Goal: Contribute content: Contribute content

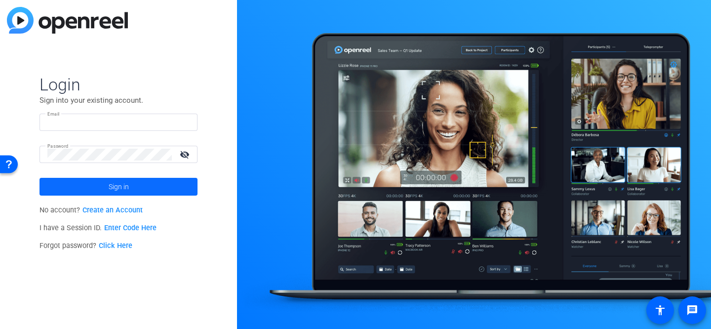
type input "[PERSON_NAME][EMAIL_ADDRESS][PERSON_NAME][DOMAIN_NAME]"
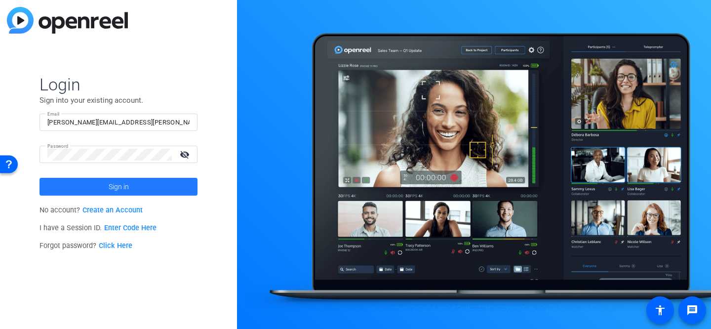
click at [127, 177] on span "Sign in" at bounding box center [119, 186] width 20 height 25
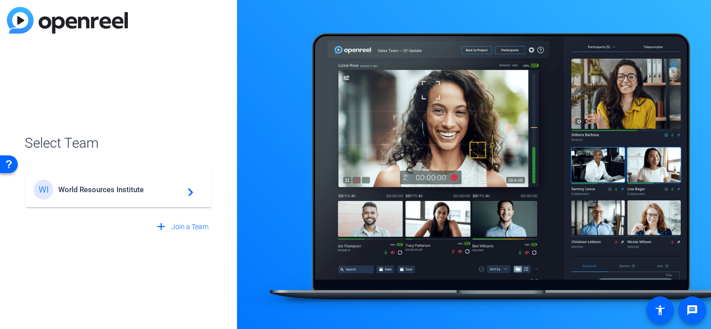
click at [123, 193] on span "World Resources Institute" at bounding box center [119, 189] width 123 height 9
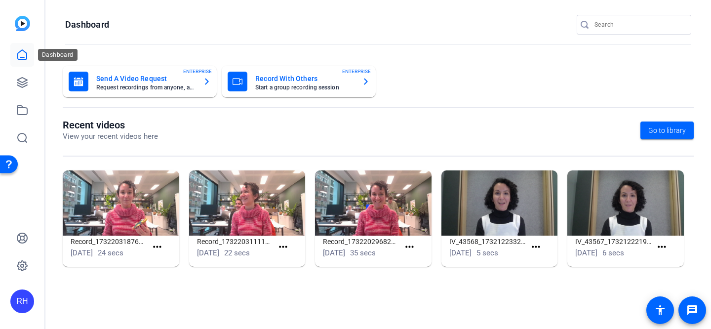
click at [24, 49] on icon at bounding box center [22, 55] width 12 height 12
click at [29, 94] on div at bounding box center [22, 96] width 24 height 107
click at [22, 81] on icon at bounding box center [22, 82] width 12 height 12
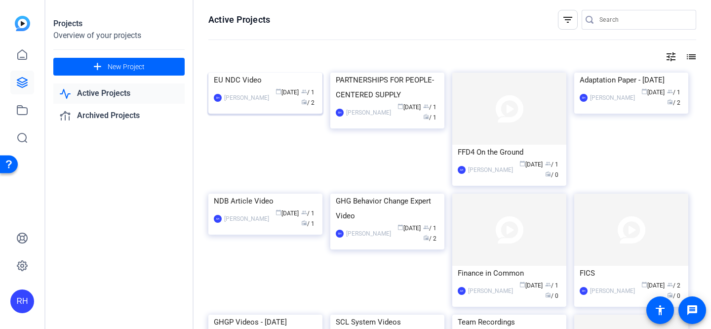
click at [263, 73] on img at bounding box center [265, 73] width 114 height 0
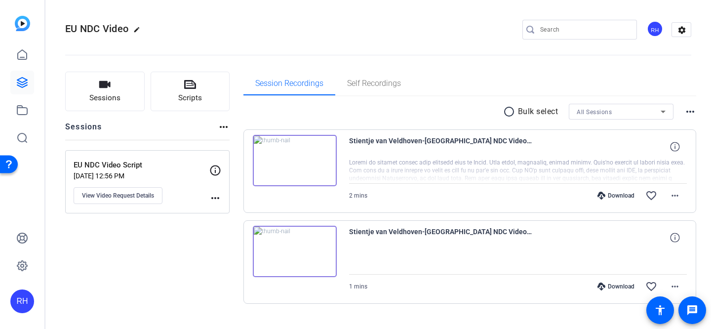
scroll to position [19, 0]
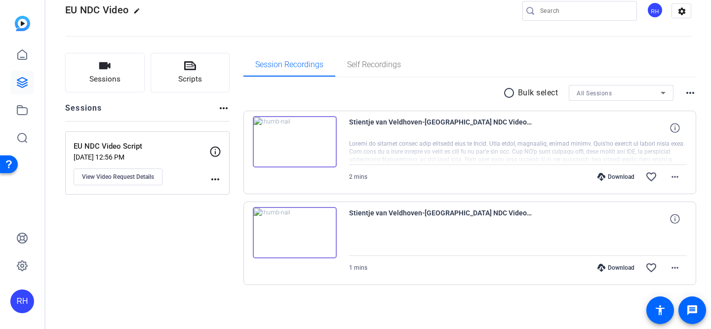
click at [288, 142] on img at bounding box center [295, 141] width 84 height 51
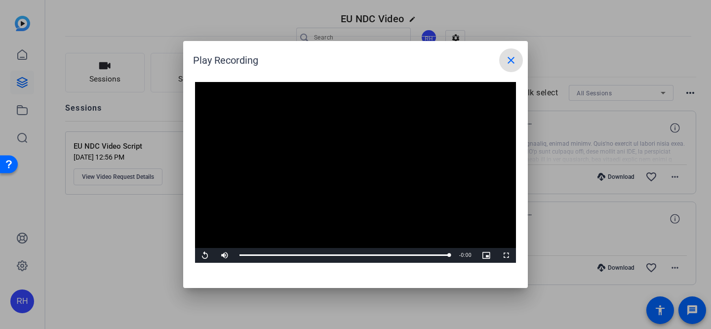
click at [511, 63] on mat-icon "close" at bounding box center [511, 60] width 12 height 12
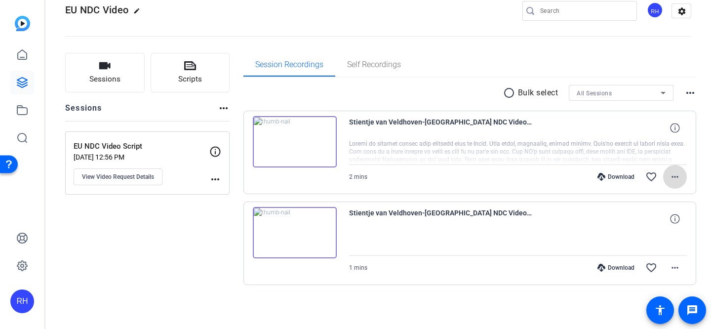
click at [673, 174] on mat-icon "more_horiz" at bounding box center [675, 177] width 12 height 12
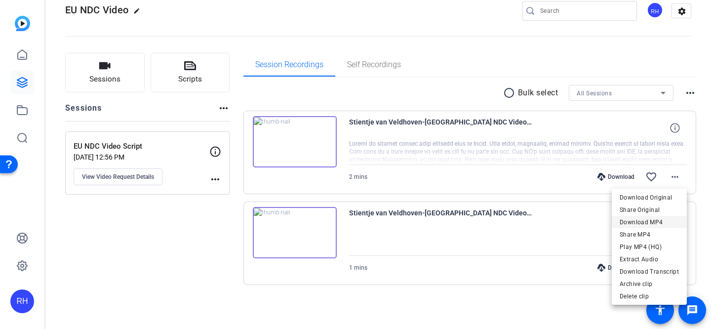
click at [657, 220] on span "Download MP4" at bounding box center [648, 222] width 59 height 12
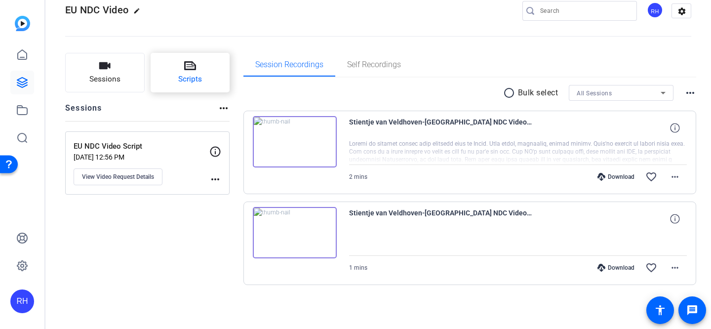
click at [191, 63] on icon at bounding box center [190, 66] width 12 height 12
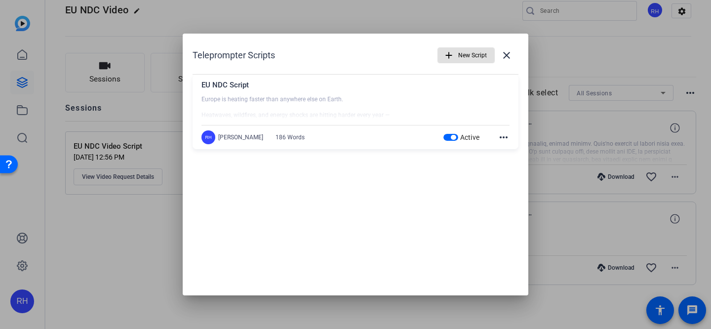
click at [278, 98] on div at bounding box center [355, 107] width 308 height 25
click at [228, 87] on div "EU NDC Script" at bounding box center [355, 87] width 308 height 16
drag, startPoint x: 227, startPoint y: 82, endPoint x: 192, endPoint y: 83, distance: 34.1
click at [192, 83] on div "EU NDC Script Europe is heating faster than anywhere else on Earth. Heatwaves, …" at bounding box center [355, 112] width 326 height 75
copy div "EU NDC"
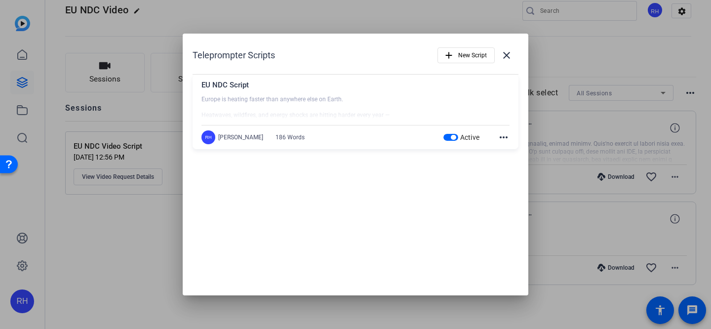
click at [311, 101] on div at bounding box center [355, 107] width 308 height 25
click at [540, 26] on div at bounding box center [355, 164] width 711 height 329
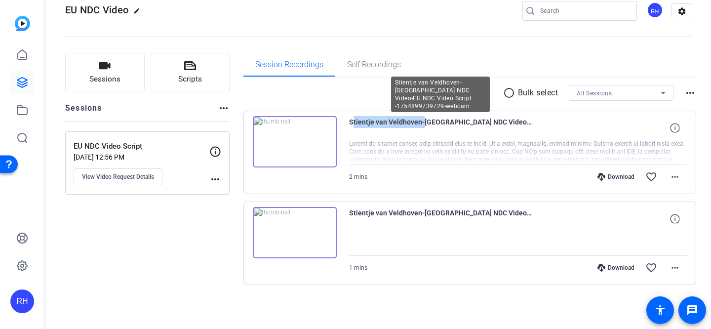
drag, startPoint x: 418, startPoint y: 122, endPoint x: 348, endPoint y: 124, distance: 69.6
click at [349, 124] on span "Stientje van Veldhoven-[GEOGRAPHIC_DATA] NDC Video-EU NDC Video Script -1754899…" at bounding box center [440, 128] width 183 height 24
copy span "Stientje van Veldhoven"
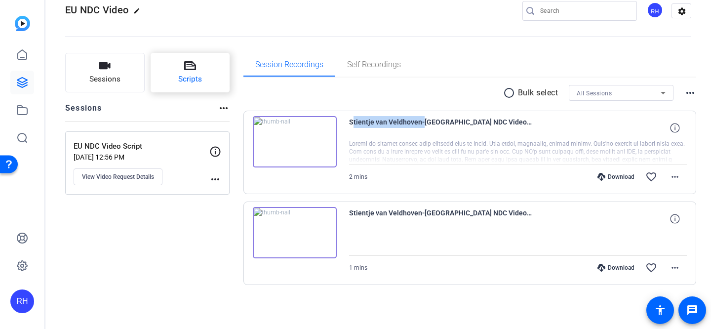
click at [185, 70] on icon at bounding box center [190, 65] width 12 height 9
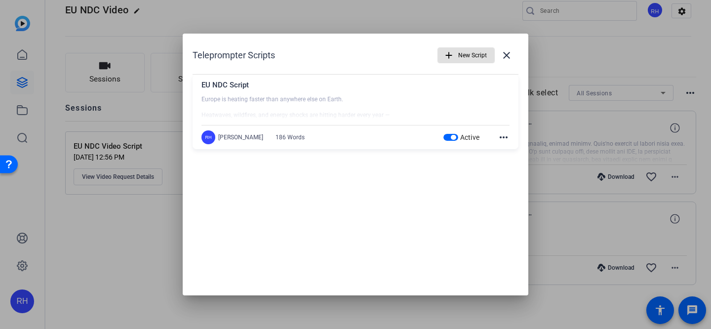
click at [505, 142] on mat-icon "more_horiz" at bounding box center [503, 137] width 12 height 12
click at [511, 152] on span "Edit" at bounding box center [524, 152] width 39 height 12
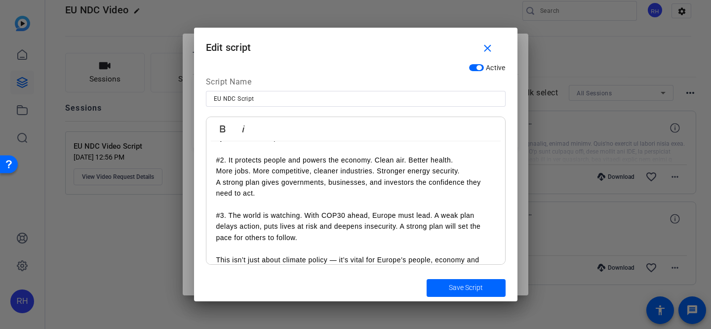
scroll to position [173, 0]
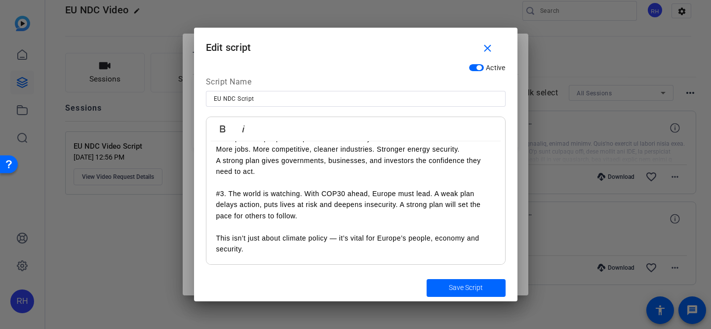
click at [295, 163] on p "A strong plan gives governments, businesses, and investors the confidence they …" at bounding box center [355, 166] width 279 height 22
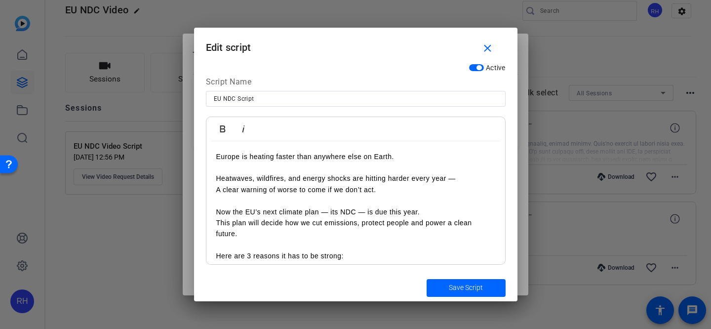
click at [306, 154] on p "Europe is heating faster than anywhere else on Earth." at bounding box center [355, 156] width 279 height 11
copy p "Europe is heating faster than anywhere else on Earth."
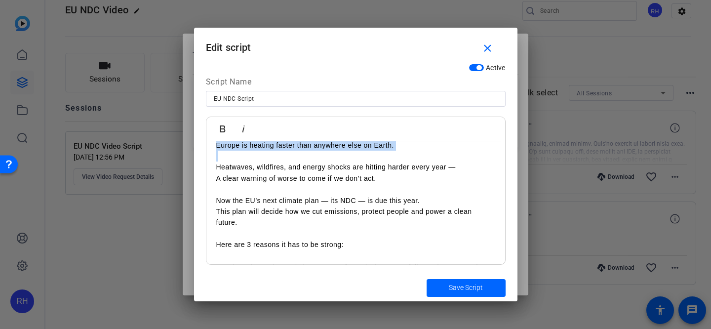
scroll to position [15, 0]
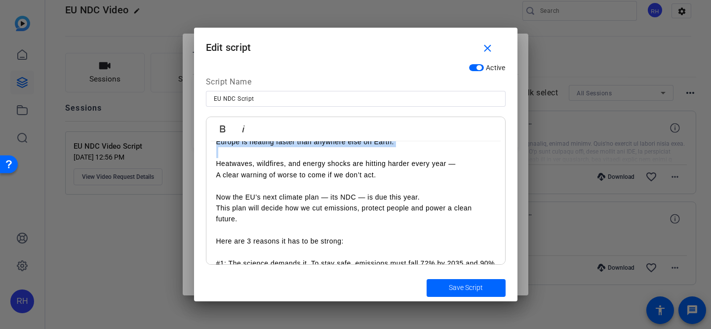
drag, startPoint x: 394, startPoint y: 175, endPoint x: 174, endPoint y: 172, distance: 220.1
click at [174, 172] on div "Teleprompter Scripts add New Script close EU NDC Script Europe is heating faste…" at bounding box center [355, 164] width 711 height 329
copy p "A clear warning of worse to come if we don’t act."
click at [263, 153] on p "Heatwaves, wildfires, and energy shocks are hitting harder every year — A clear…" at bounding box center [355, 163] width 279 height 33
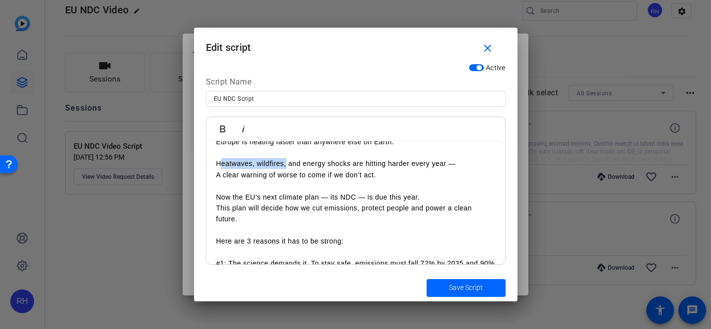
drag, startPoint x: 285, startPoint y: 164, endPoint x: 228, endPoint y: 161, distance: 57.4
click at [220, 162] on p "Heatwaves, wildfires, and energy shocks are hitting harder every year — A clear…" at bounding box center [355, 163] width 279 height 33
drag, startPoint x: 350, startPoint y: 165, endPoint x: 209, endPoint y: 162, distance: 141.7
click at [209, 162] on div "Europe is heating faster than anywhere else on Earth. Heatwaves, wildfires, and…" at bounding box center [355, 274] width 299 height 296
copy p "Heatwaves, wildfires, and energy shocks"
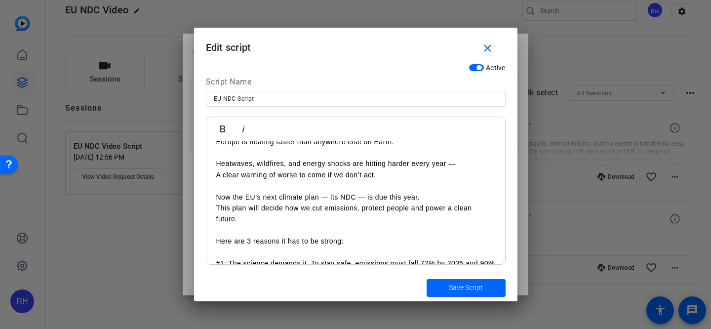
click at [301, 149] on p "Heatwaves, wildfires, and energy shocks are hitting harder every year — A clear…" at bounding box center [355, 163] width 279 height 33
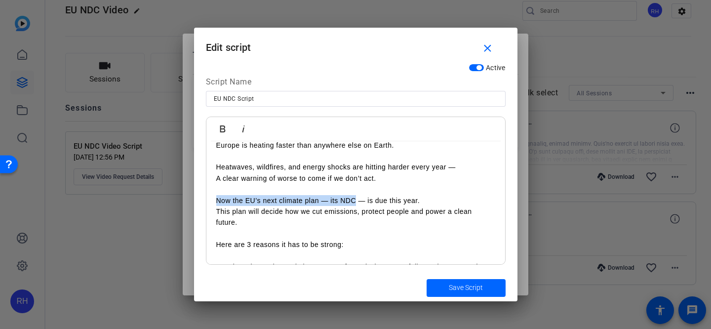
drag, startPoint x: 354, startPoint y: 199, endPoint x: 215, endPoint y: 198, distance: 138.7
click at [215, 199] on div "Europe is heating faster than anywhere else on Earth. Heatwaves, wildfires, and…" at bounding box center [355, 278] width 299 height 296
copy p "Now the EU’s next climate plan — its NDC"
click at [341, 220] on p "Now the EU’s next climate plan — its NDC — is due this year. This plan will dec…" at bounding box center [355, 211] width 279 height 33
drag, startPoint x: 354, startPoint y: 197, endPoint x: 321, endPoint y: 201, distance: 33.8
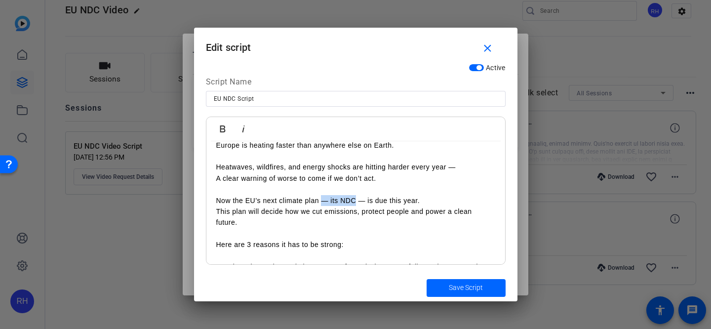
click at [321, 201] on p "Now the EU’s next climate plan — its NDC — is due this year. This plan will dec…" at bounding box center [355, 211] width 279 height 33
copy p "— its NDC"
click at [313, 235] on p "Here are 3 reasons it has to be strong:" at bounding box center [355, 239] width 279 height 22
drag, startPoint x: 427, startPoint y: 200, endPoint x: 367, endPoint y: 202, distance: 59.8
click at [367, 202] on p "Now the EU’s next climate plan — its NDC — is due this year. This plan will dec…" at bounding box center [355, 211] width 279 height 33
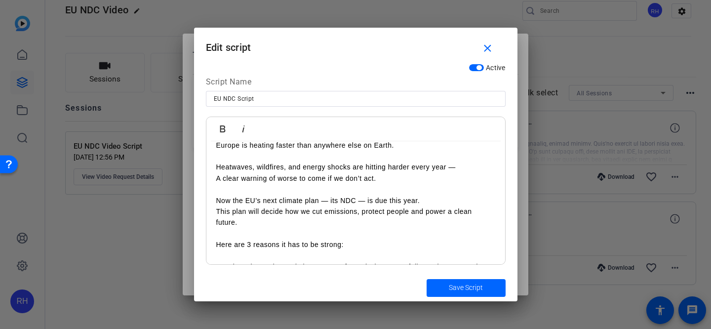
copy p "is due this year."
click at [255, 208] on p "Now the EU’s next climate plan — its NDC — is due this year. This plan will dec…" at bounding box center [355, 211] width 279 height 33
drag, startPoint x: 361, startPoint y: 213, endPoint x: 209, endPoint y: 212, distance: 151.5
click at [209, 212] on div "Europe is heating faster than anywhere else on Earth. Heatwaves, wildfires, and…" at bounding box center [355, 278] width 299 height 296
click at [280, 214] on p "Now the EU’s next climate plan — its NDC — is due this year. This plan will dec…" at bounding box center [355, 211] width 279 height 33
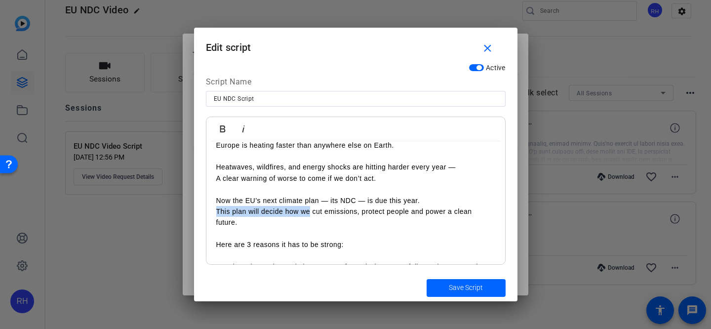
drag, startPoint x: 310, startPoint y: 213, endPoint x: 217, endPoint y: 214, distance: 93.3
click at [216, 214] on p "Now the EU’s next climate plan — its NDC — is due this year. This plan will dec…" at bounding box center [355, 211] width 279 height 33
copy p "This plan will decide how we"
click at [308, 219] on p "Now the EU’s next climate plan — its NDC — is due this year. This plan will dec…" at bounding box center [355, 211] width 279 height 33
drag, startPoint x: 284, startPoint y: 211, endPoint x: 360, endPoint y: 213, distance: 76.0
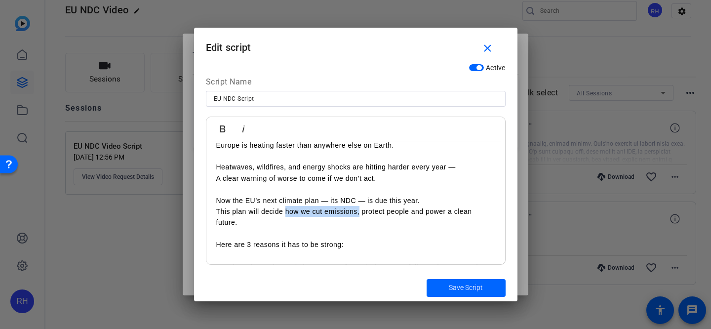
click at [360, 213] on p "Now the EU’s next climate plan — its NDC — is due this year. This plan will dec…" at bounding box center [355, 211] width 279 height 33
copy p "how we cut emissions,"
drag, startPoint x: 411, startPoint y: 211, endPoint x: 363, endPoint y: 212, distance: 47.9
click at [363, 212] on p "Now the EU’s next climate plan — its NDC — is due this year. This plan will dec…" at bounding box center [355, 211] width 279 height 33
click at [371, 226] on p "Now the EU’s next climate plan — its NDC — is due this year. This plan will dec…" at bounding box center [355, 211] width 279 height 33
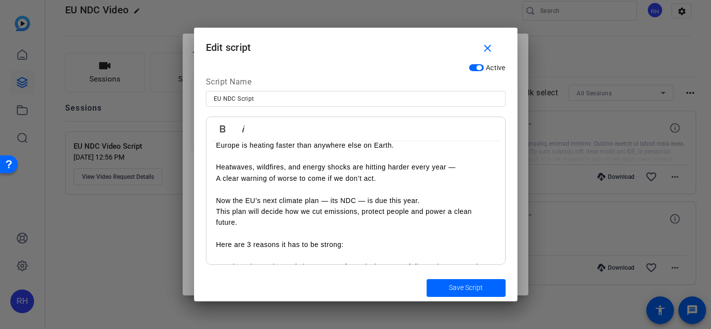
drag, startPoint x: 302, startPoint y: 222, endPoint x: 411, endPoint y: 213, distance: 109.4
click at [411, 213] on p "Now the EU’s next climate plan — its NDC — is due this year. This plan will dec…" at bounding box center [355, 211] width 279 height 33
drag, startPoint x: 346, startPoint y: 244, endPoint x: 202, endPoint y: 239, distance: 144.2
click at [202, 239] on div "Active Script Name EU NDC Script Bold Italic Europe is heating faster than anyw…" at bounding box center [355, 167] width 323 height 214
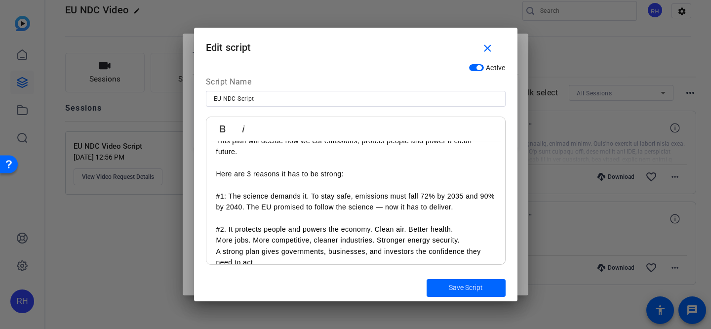
scroll to position [74, 0]
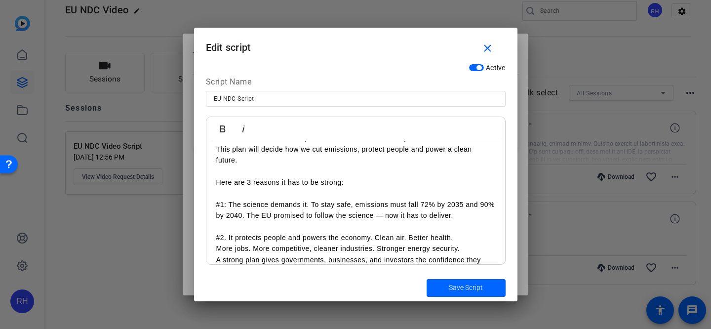
click at [566, 131] on div at bounding box center [355, 164] width 711 height 329
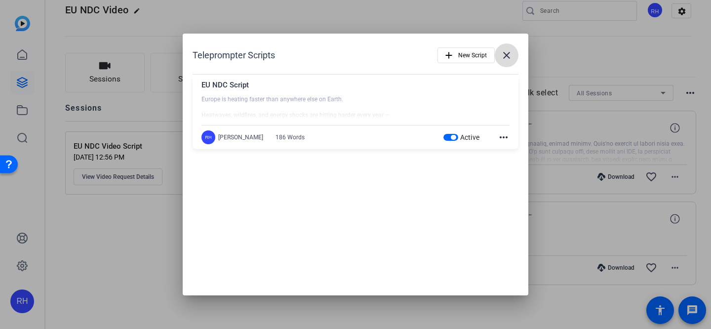
click at [507, 47] on span at bounding box center [507, 55] width 24 height 24
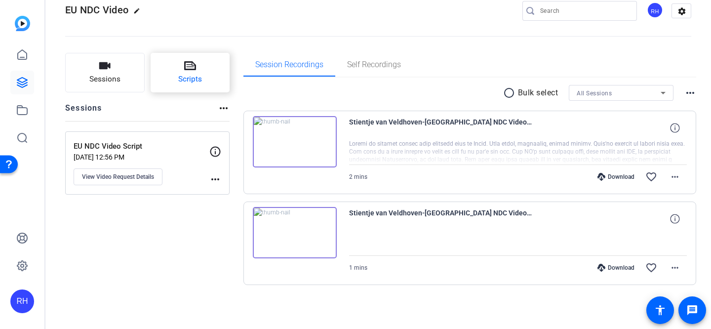
click at [197, 55] on button "Scripts" at bounding box center [190, 72] width 79 height 39
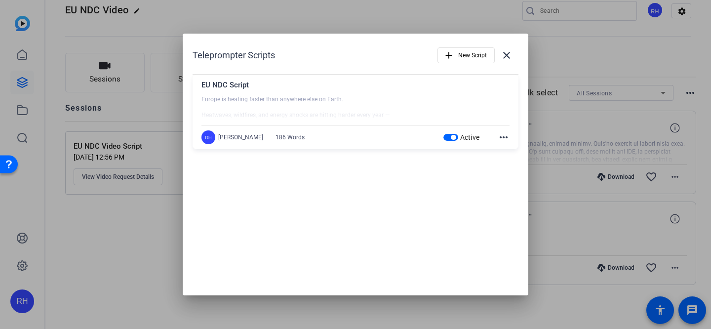
click at [496, 135] on div "Active more_horiz" at bounding box center [476, 137] width 67 height 12
click at [505, 138] on mat-icon "more_horiz" at bounding box center [503, 137] width 12 height 12
click at [510, 149] on span "Edit" at bounding box center [524, 152] width 39 height 12
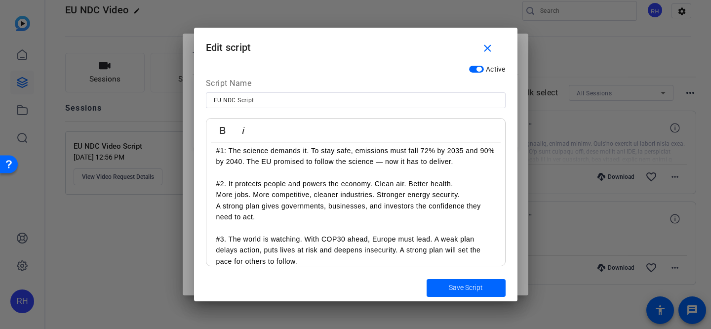
scroll to position [112, 0]
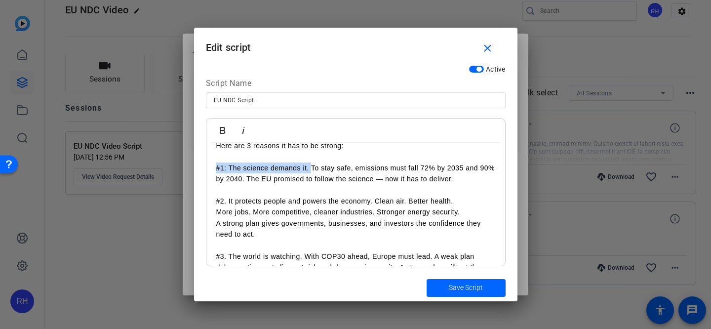
drag, startPoint x: 310, startPoint y: 167, endPoint x: 204, endPoint y: 172, distance: 105.7
click at [204, 172] on div "Active Script Name EU NDC Script Bold Italic Europe is heating faster than anyw…" at bounding box center [355, 167] width 323 height 214
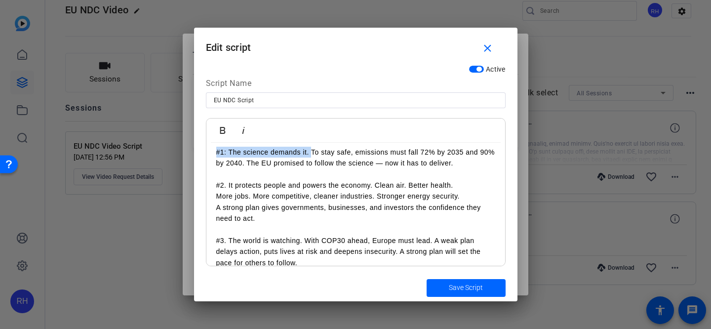
scroll to position [131, 0]
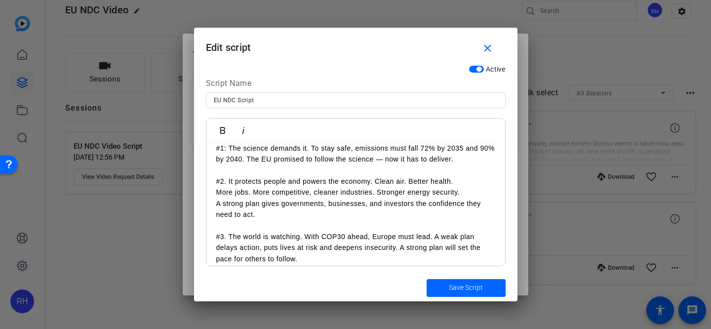
click at [266, 165] on p "#1: The science demands it. To stay safe, emissions must fall 72% by 2035 and 9…" at bounding box center [355, 159] width 279 height 33
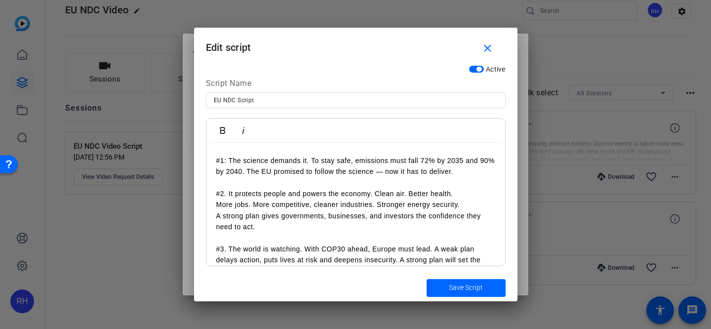
scroll to position [117, 0]
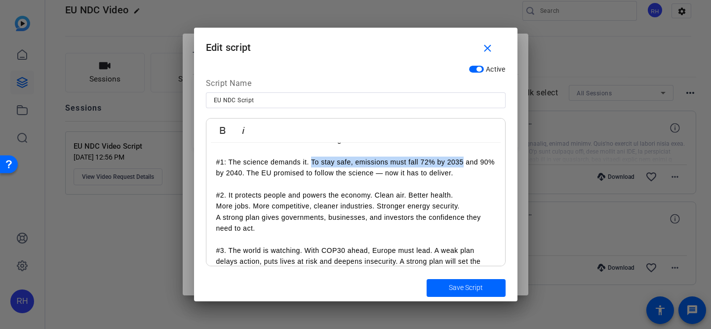
drag, startPoint x: 463, startPoint y: 163, endPoint x: 312, endPoint y: 163, distance: 151.0
click at [312, 163] on p "#1: The science demands it. To stay safe, emissions must fall 72% by 2035 and 9…" at bounding box center [355, 172] width 279 height 33
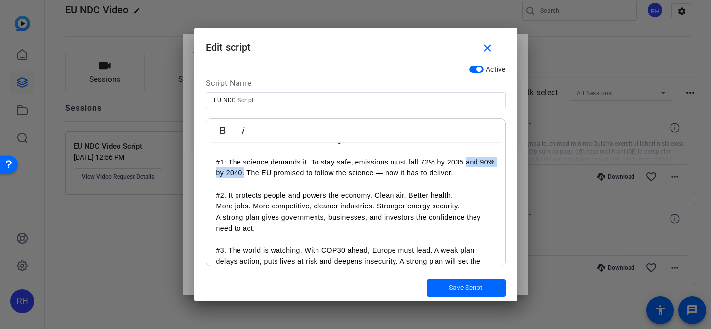
drag, startPoint x: 245, startPoint y: 173, endPoint x: 465, endPoint y: 161, distance: 220.4
click at [465, 161] on p "#1: The science demands it. To stay safe, emissions must fall 72% by 2035 and 9…" at bounding box center [355, 172] width 279 height 33
drag, startPoint x: 458, startPoint y: 175, endPoint x: 245, endPoint y: 176, distance: 212.7
click at [246, 176] on p "#1: The science demands it. To stay safe, emissions must fall 72% by 2035 and 9…" at bounding box center [355, 172] width 279 height 33
click at [379, 168] on p "#1: The science demands it. To stay safe, emissions must fall 72% by 2035 and 9…" at bounding box center [355, 172] width 279 height 33
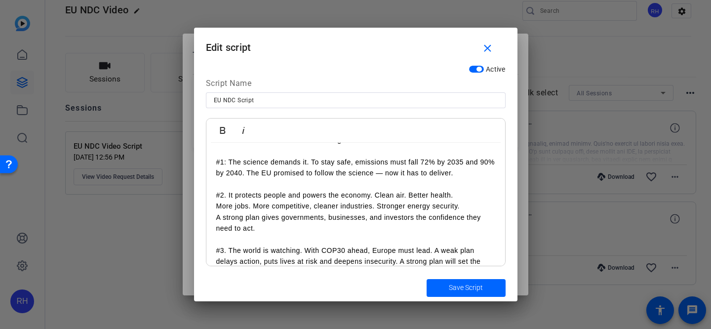
drag, startPoint x: 456, startPoint y: 174, endPoint x: 386, endPoint y: 178, distance: 69.7
click at [386, 178] on p "#1: The science demands it. To stay safe, emissions must fall 72% by 2035 and 9…" at bounding box center [355, 172] width 279 height 33
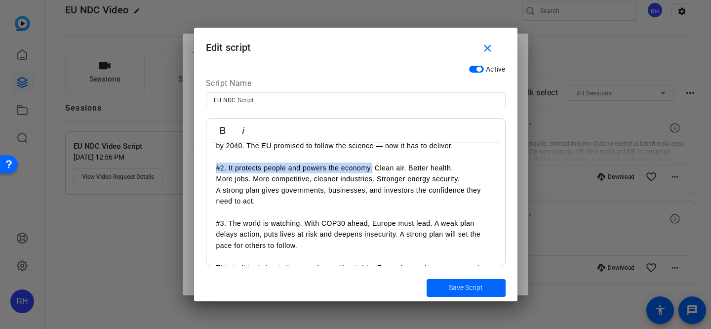
drag, startPoint x: 373, startPoint y: 169, endPoint x: 209, endPoint y: 168, distance: 163.4
click at [209, 168] on div "Europe is heating faster than anywhere else on Earth. Heatwaves, wildfires, and…" at bounding box center [355, 146] width 299 height 296
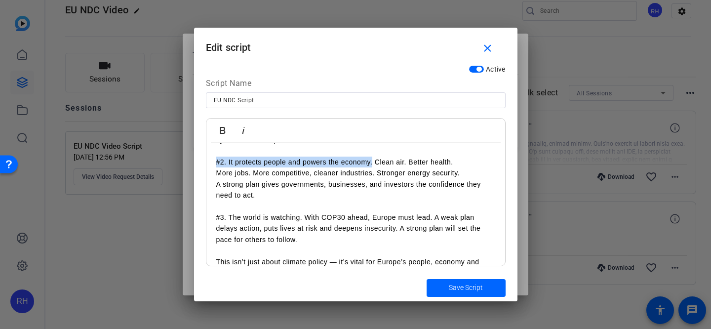
scroll to position [147, 0]
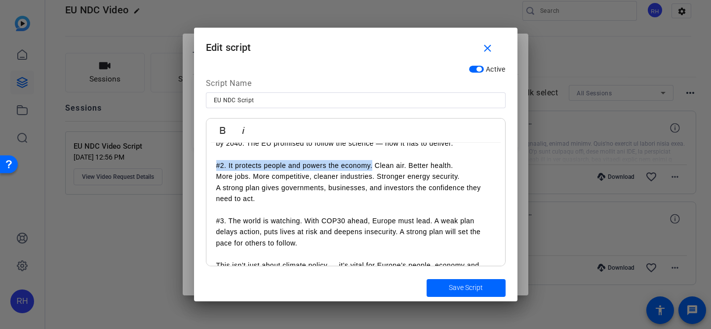
drag, startPoint x: 455, startPoint y: 167, endPoint x: 409, endPoint y: 165, distance: 45.9
click at [409, 165] on p "#2. It protects people and powers the economy. Clean air. Better health." at bounding box center [355, 165] width 279 height 11
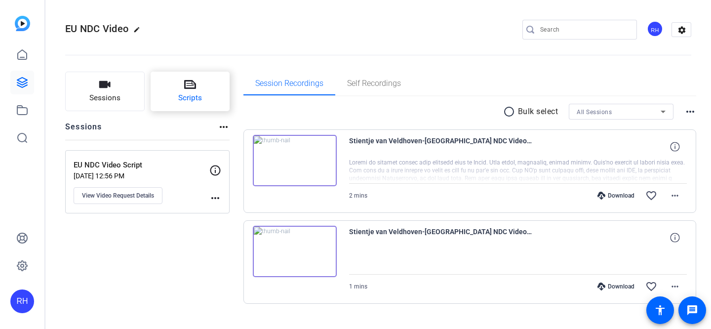
click at [191, 102] on span "Scripts" at bounding box center [190, 97] width 24 height 11
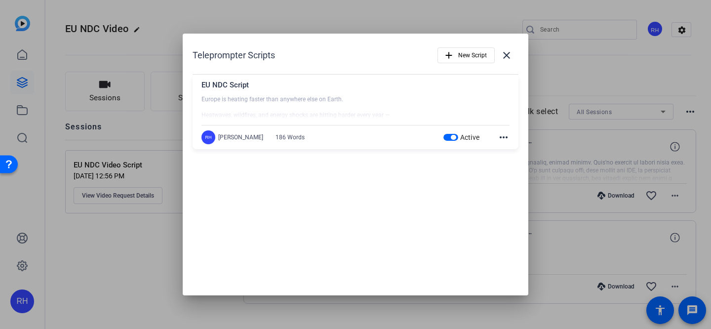
click at [499, 131] on mat-icon "more_horiz" at bounding box center [503, 137] width 12 height 12
click at [506, 149] on span "Edit" at bounding box center [524, 152] width 39 height 12
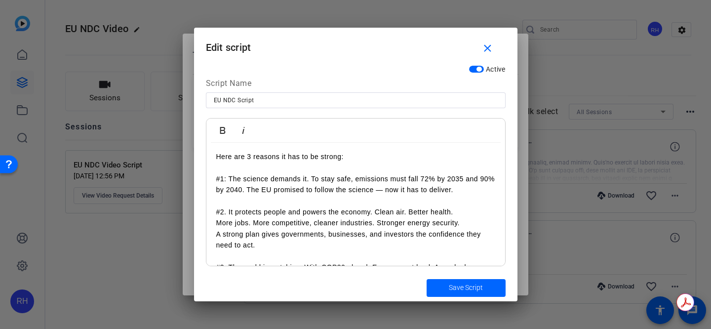
scroll to position [101, 0]
drag, startPoint x: 375, startPoint y: 222, endPoint x: 254, endPoint y: 223, distance: 121.4
click at [253, 223] on p "More jobs. More competitive, cleaner industries. Stronger energy security." at bounding box center [355, 222] width 279 height 11
copy p "More competitive, cleaner industries."
drag, startPoint x: 461, startPoint y: 223, endPoint x: 377, endPoint y: 225, distance: 84.4
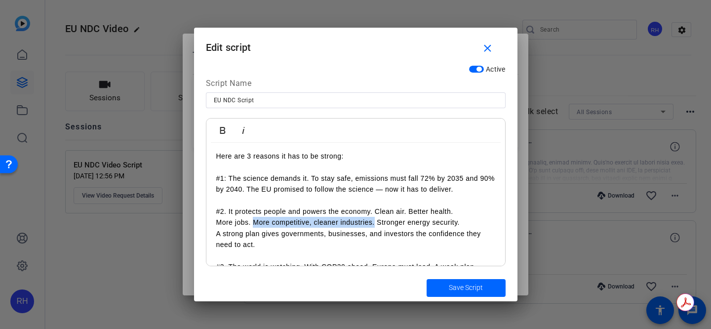
click at [377, 225] on p "More jobs. More competitive, cleaner industries. Stronger energy security." at bounding box center [355, 222] width 279 height 11
copy p "Stronger energy security."
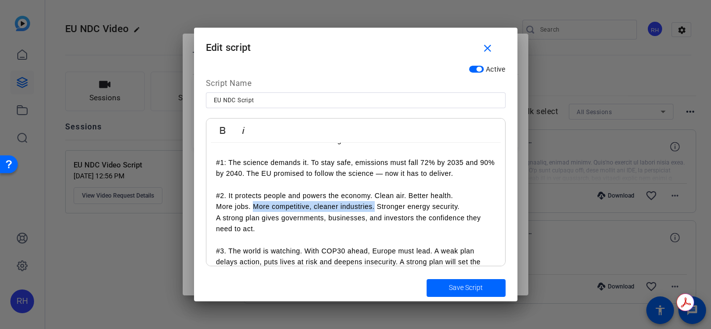
scroll to position [118, 0]
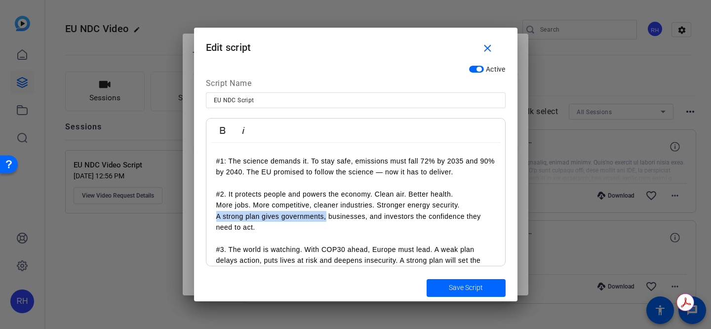
drag, startPoint x: 326, startPoint y: 217, endPoint x: 205, endPoint y: 216, distance: 120.9
click at [203, 216] on div "Active Script Name EU NDC Script Bold Italic Europe is heating faster than anyw…" at bounding box center [355, 167] width 323 height 214
copy p "A strong plan gives governments,"
click at [342, 222] on p "A strong plan gives governments, businesses, and investors the confidence they …" at bounding box center [355, 222] width 279 height 22
drag, startPoint x: 414, startPoint y: 219, endPoint x: 329, endPoint y: 220, distance: 84.4
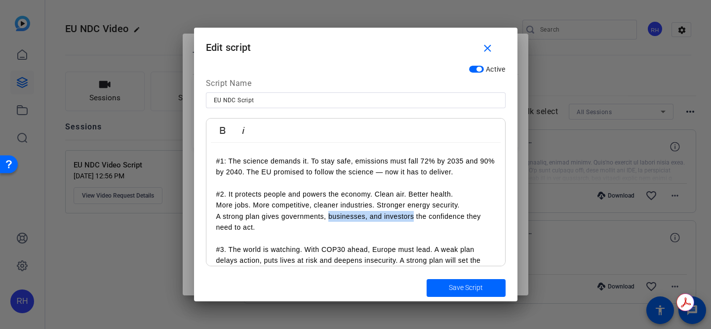
click at [329, 220] on p "A strong plan gives governments, businesses, and investors the confidence they …" at bounding box center [355, 222] width 279 height 22
copy p "businesses, and investors"
drag, startPoint x: 272, startPoint y: 229, endPoint x: 415, endPoint y: 218, distance: 143.5
click at [415, 218] on p "A strong plan gives governments, businesses, and investors the confidence they …" at bounding box center [355, 222] width 279 height 22
copy p "the confidence they need to act."
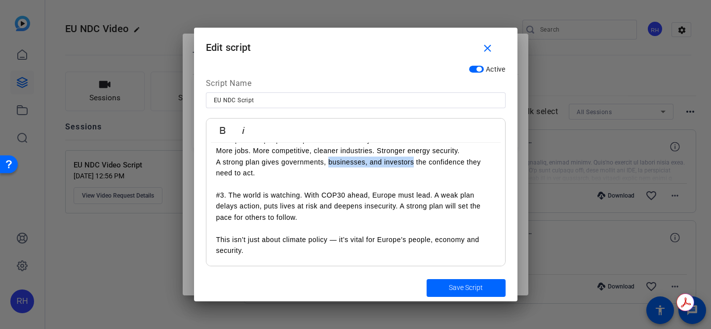
scroll to position [1, 0]
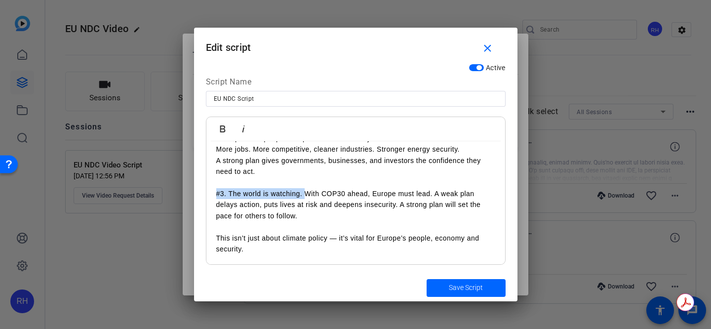
drag, startPoint x: 304, startPoint y: 191, endPoint x: 210, endPoint y: 191, distance: 93.3
click at [210, 191] on div "Europe is heating faster than anywhere else on Earth. Heatwaves, wildfires, and…" at bounding box center [355, 116] width 299 height 296
copy p "#3. The world is watching."
click at [337, 194] on p "#3. The world is watching. With COP30 ahead, Europe must lead. A weak plan dela…" at bounding box center [355, 204] width 279 height 33
drag, startPoint x: 432, startPoint y: 194, endPoint x: 305, endPoint y: 193, distance: 127.8
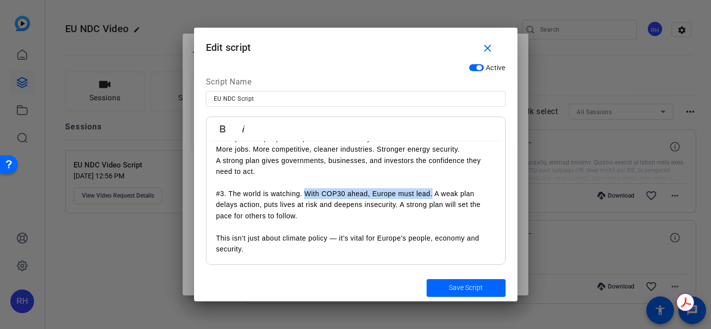
click at [305, 193] on p "#3. The world is watching. With COP30 ahead, Europe must lead. A weak plan dela…" at bounding box center [355, 204] width 279 height 33
copy p "With COP30 ahead, Europe must lead."
click at [380, 217] on p "#3. The world is watching. With COP30 ahead, Europe must lead. A weak plan dela…" at bounding box center [355, 204] width 279 height 33
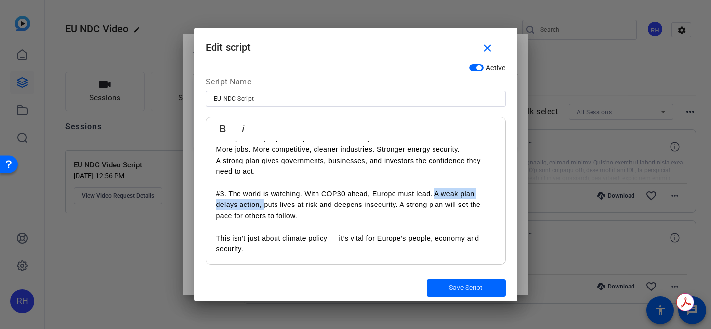
drag, startPoint x: 263, startPoint y: 205, endPoint x: 435, endPoint y: 197, distance: 172.9
click at [435, 196] on p "#3. The world is watching. With COP30 ahead, Europe must lead. A weak plan dela…" at bounding box center [355, 204] width 279 height 33
copy p "A weak plan delays action,"
click at [308, 210] on p "#3. The world is watching. With COP30 ahead, Europe must lead. A weak plan dela…" at bounding box center [355, 204] width 279 height 33
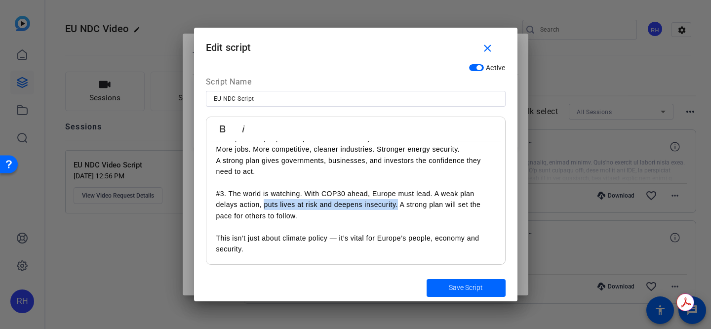
drag, startPoint x: 397, startPoint y: 203, endPoint x: 265, endPoint y: 204, distance: 132.3
click at [265, 204] on p "#3. The world is watching. With COP30 ahead, Europe must lead. A weak plan dela…" at bounding box center [355, 204] width 279 height 33
copy p "puts lives at risk and deepens insecurity."
click at [398, 228] on p at bounding box center [355, 226] width 279 height 11
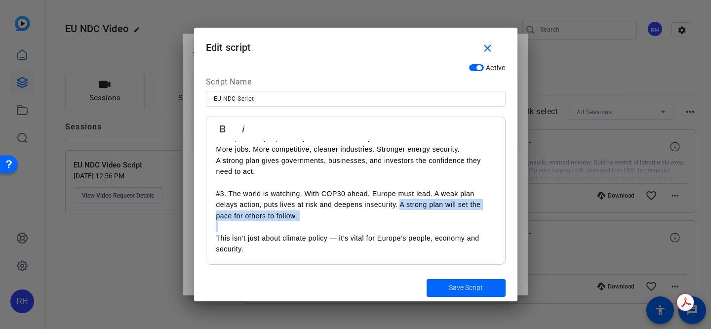
drag, startPoint x: 344, startPoint y: 223, endPoint x: 401, endPoint y: 203, distance: 60.1
click at [401, 203] on div "Europe is heating faster than anywhere else on Earth. Heatwaves, wildfires, and…" at bounding box center [355, 116] width 299 height 296
copy p "A strong plan will set the pace for others to follow."
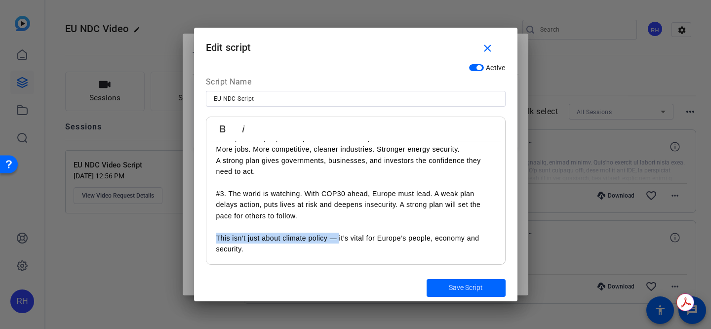
drag, startPoint x: 338, startPoint y: 238, endPoint x: 212, endPoint y: 239, distance: 125.9
click at [212, 239] on div "Europe is heating faster than anywhere else on Earth. Heatwaves, wildfires, and…" at bounding box center [355, 116] width 299 height 296
click at [313, 249] on p "This isn’t just about climate policy — it’s vital for Europe’s people, economy …" at bounding box center [355, 243] width 279 height 22
drag, startPoint x: 313, startPoint y: 249, endPoint x: 339, endPoint y: 241, distance: 26.4
click at [339, 241] on p "This isn’t just about climate policy — it’s vital for Europe’s people, economy …" at bounding box center [355, 243] width 279 height 22
